Goal: Task Accomplishment & Management: Manage account settings

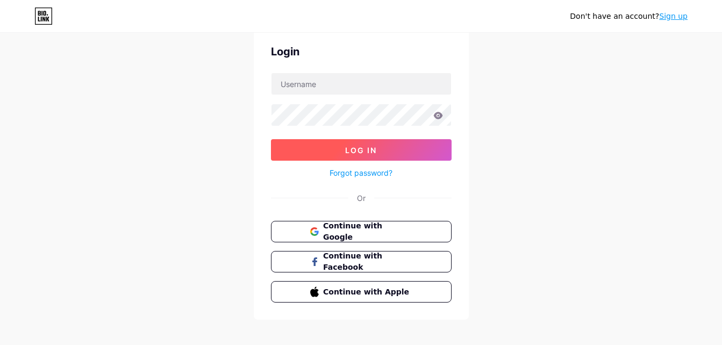
scroll to position [41, 0]
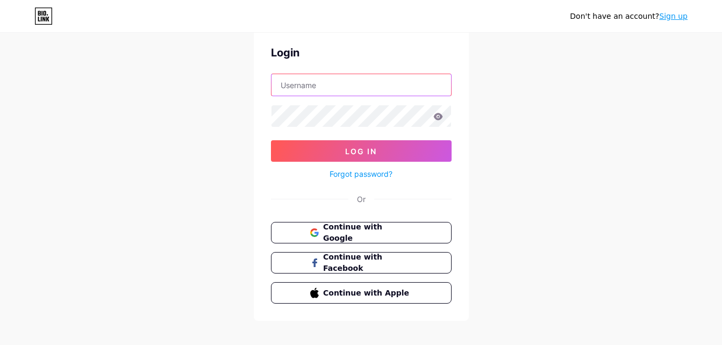
click at [342, 88] on input "text" at bounding box center [360, 84] width 179 height 21
type input "Skinmetry"
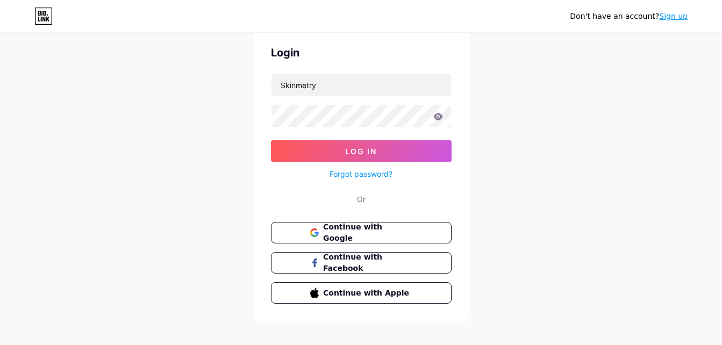
click at [349, 171] on link "Forgot password?" at bounding box center [360, 173] width 63 height 11
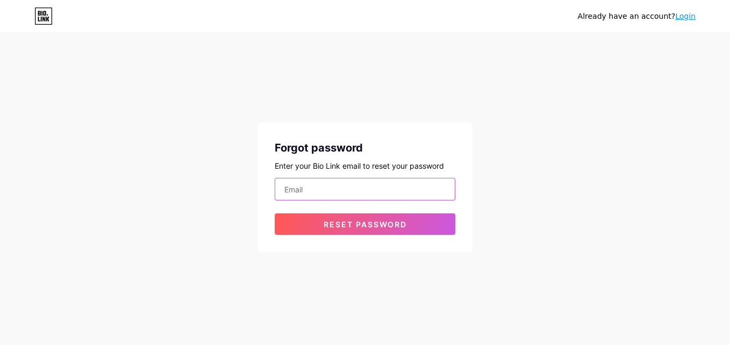
click at [341, 196] on input "email" at bounding box center [364, 188] width 179 height 21
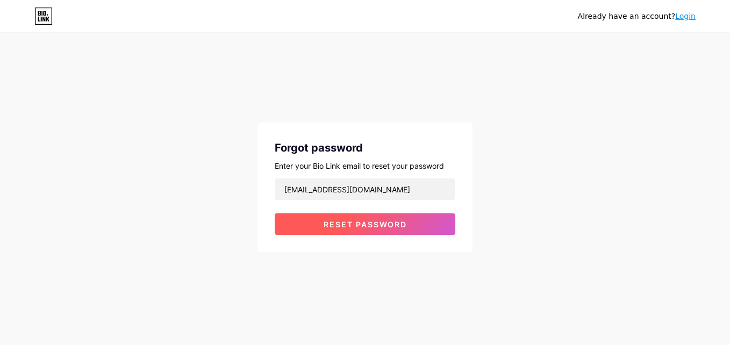
click at [348, 220] on span "Reset password" at bounding box center [364, 224] width 83 height 9
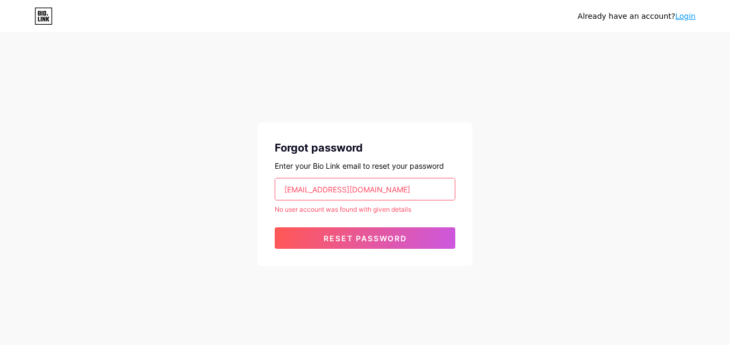
click at [387, 187] on input "[EMAIL_ADDRESS][DOMAIN_NAME]" at bounding box center [364, 188] width 179 height 21
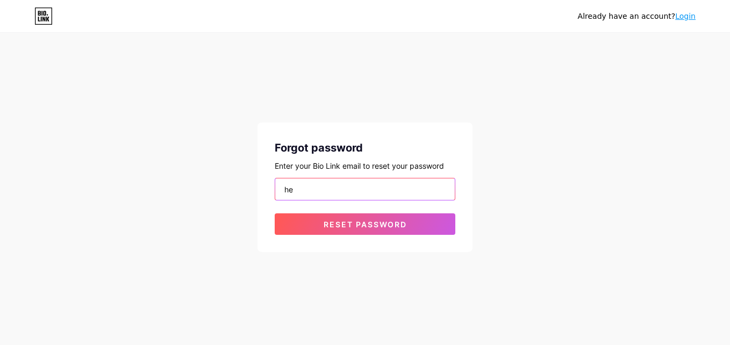
type input "h"
click at [387, 187] on input "email" at bounding box center [364, 188] width 179 height 21
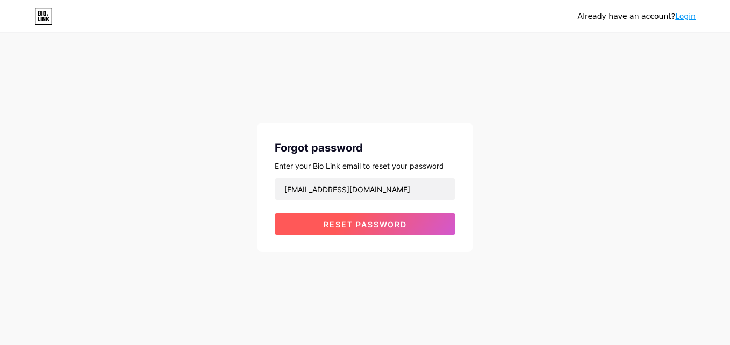
click at [348, 227] on span "Reset password" at bounding box center [364, 224] width 83 height 9
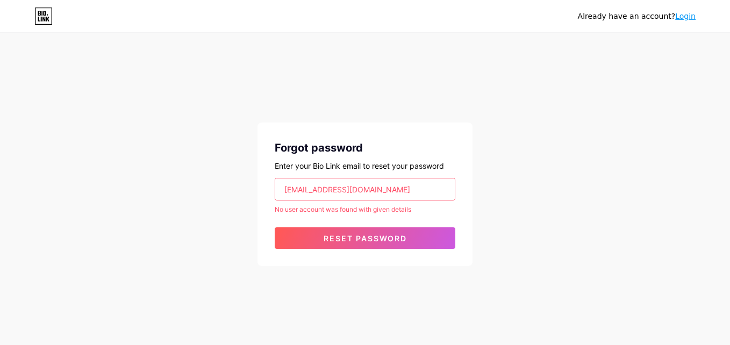
click at [373, 191] on input "[EMAIL_ADDRESS][DOMAIN_NAME]" at bounding box center [364, 188] width 179 height 21
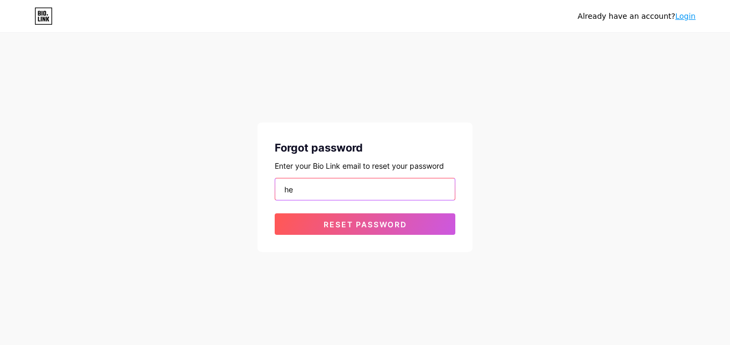
type input "h"
click at [373, 191] on input "email" at bounding box center [364, 188] width 179 height 21
type input "[EMAIL_ADDRESS][DOMAIN_NAME]"
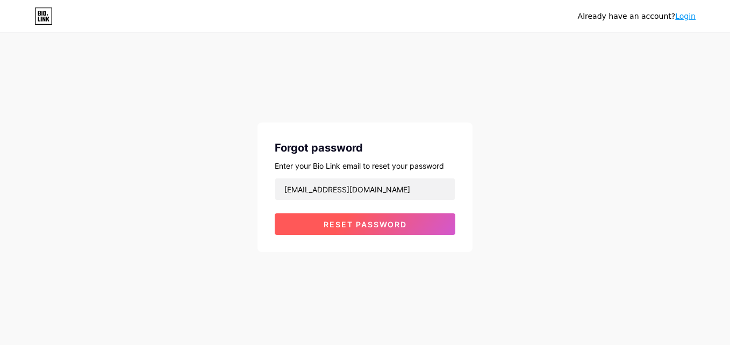
click at [357, 230] on button "Reset password" at bounding box center [365, 223] width 181 height 21
